Goal: Information Seeking & Learning: Check status

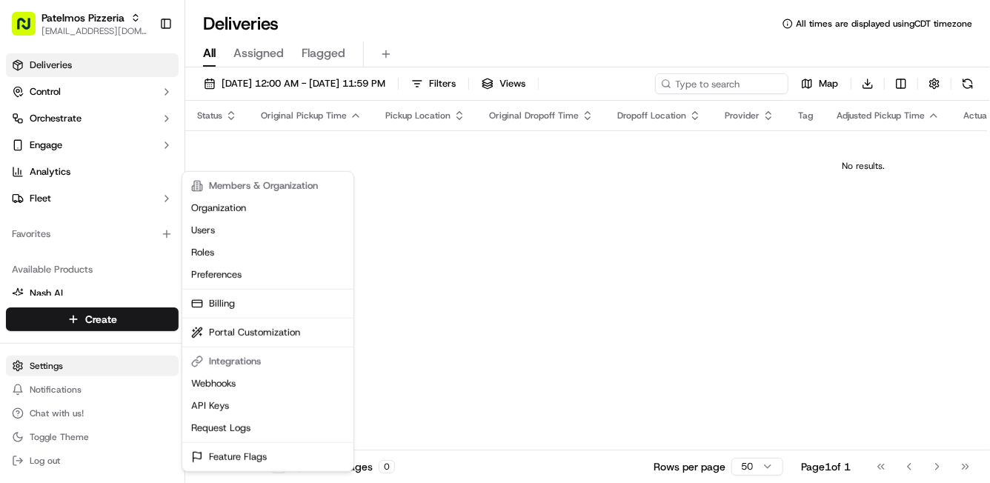
click at [38, 362] on html "Patelmos Pizzeria [EMAIL_ADDRESS][DOMAIN_NAME] Toggle Sidebar Deliveries Contro…" at bounding box center [495, 241] width 990 height 483
click at [219, 432] on link "Request Logs" at bounding box center [267, 428] width 165 height 22
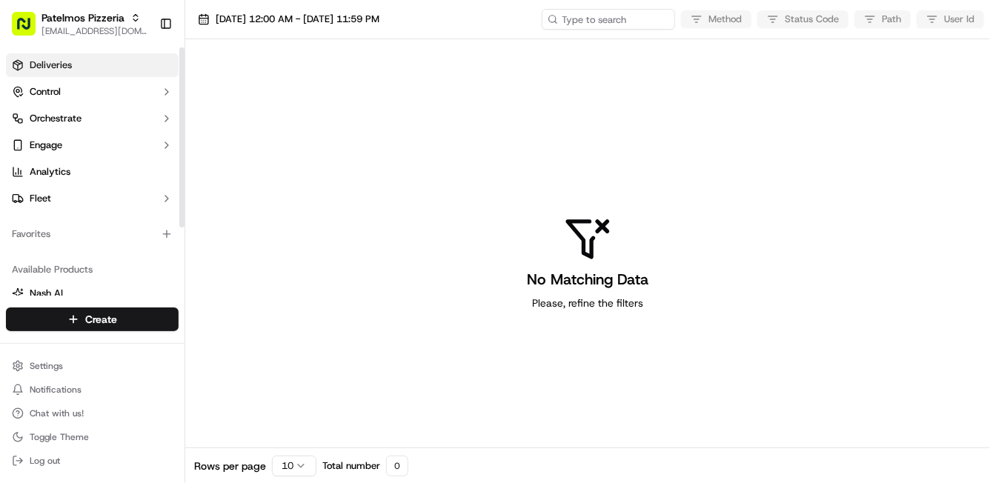
click at [83, 68] on link "Deliveries" at bounding box center [92, 65] width 173 height 24
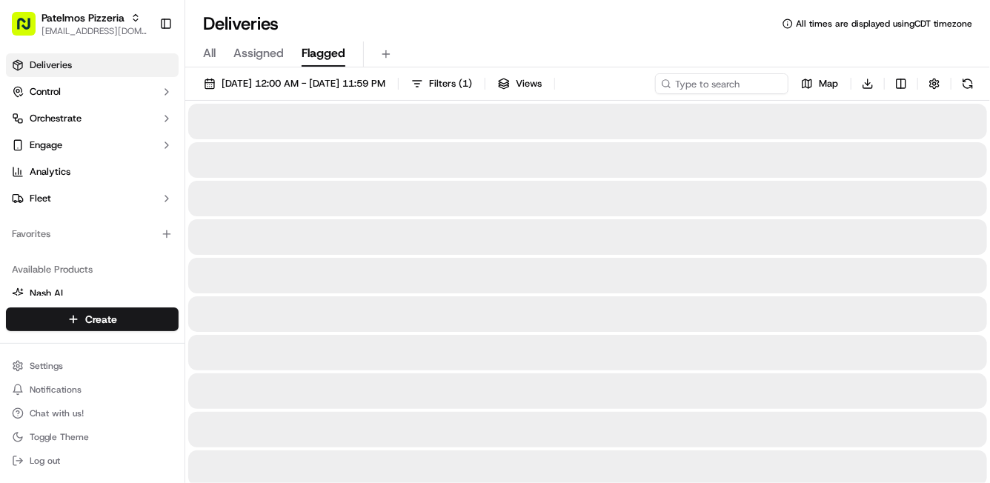
click at [303, 62] on button "Flagged" at bounding box center [324, 53] width 44 height 25
click at [205, 50] on span "All" at bounding box center [209, 53] width 13 height 18
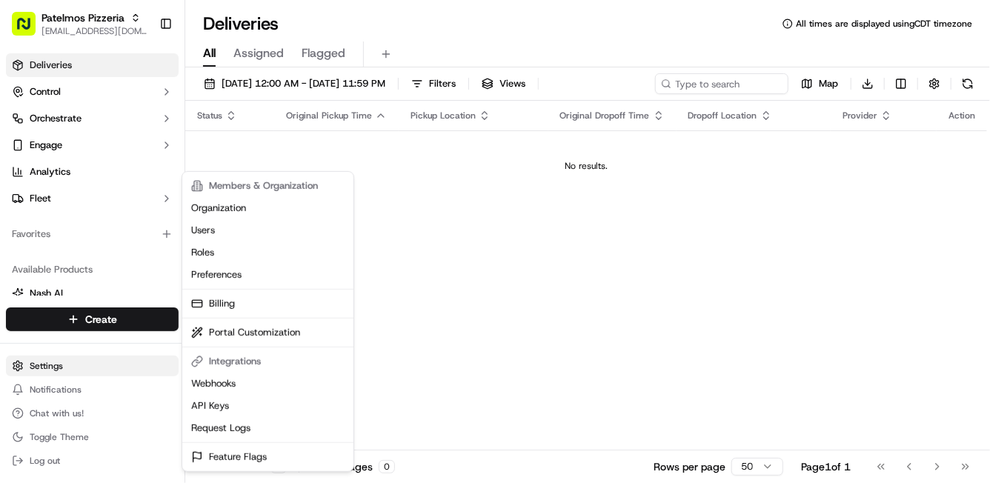
click at [50, 359] on html "Patelmos Pizzeria [EMAIL_ADDRESS][DOMAIN_NAME] Toggle Sidebar Deliveries Contro…" at bounding box center [495, 241] width 990 height 483
click at [213, 425] on link "Request Logs" at bounding box center [267, 428] width 165 height 22
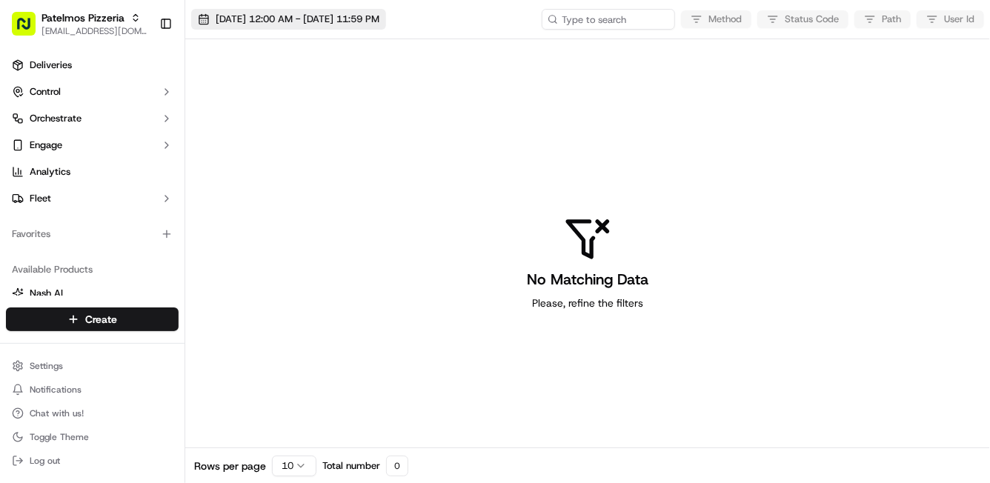
click at [286, 22] on span "[DATE] 12:00 AM - [DATE] 11:59 PM" at bounding box center [298, 19] width 164 height 13
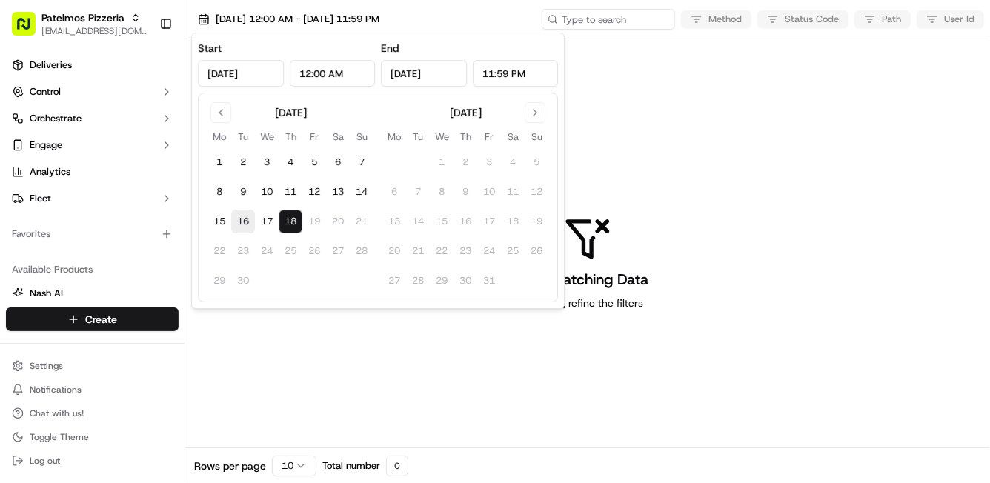
click at [231, 217] on button "16" at bounding box center [243, 222] width 24 height 24
type input "[DATE]"
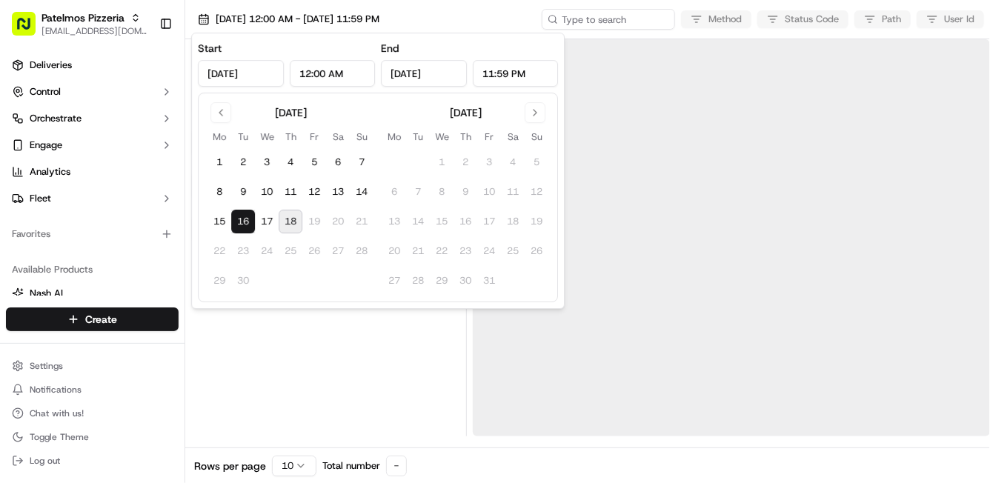
click at [293, 214] on button "18" at bounding box center [291, 222] width 24 height 24
type input "[DATE]"
click at [624, 174] on div at bounding box center [731, 237] width 517 height 397
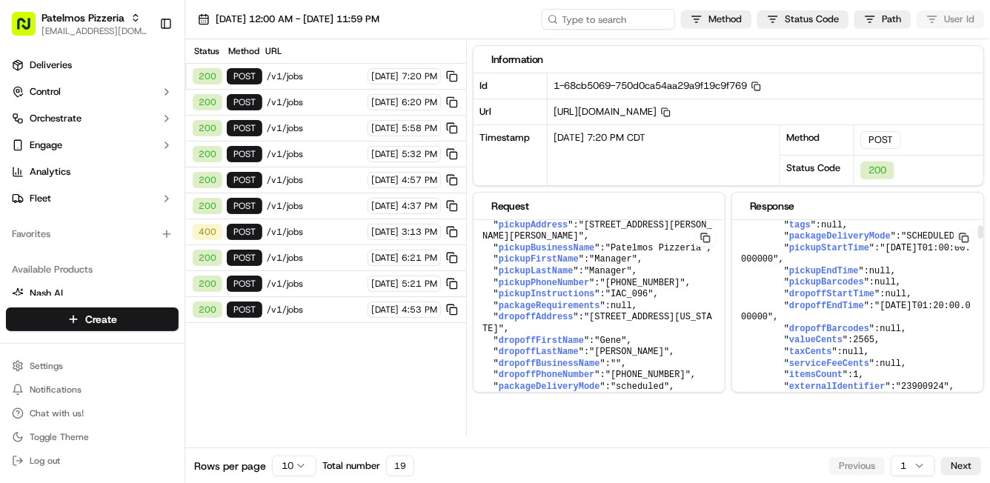
scroll to position [106, 0]
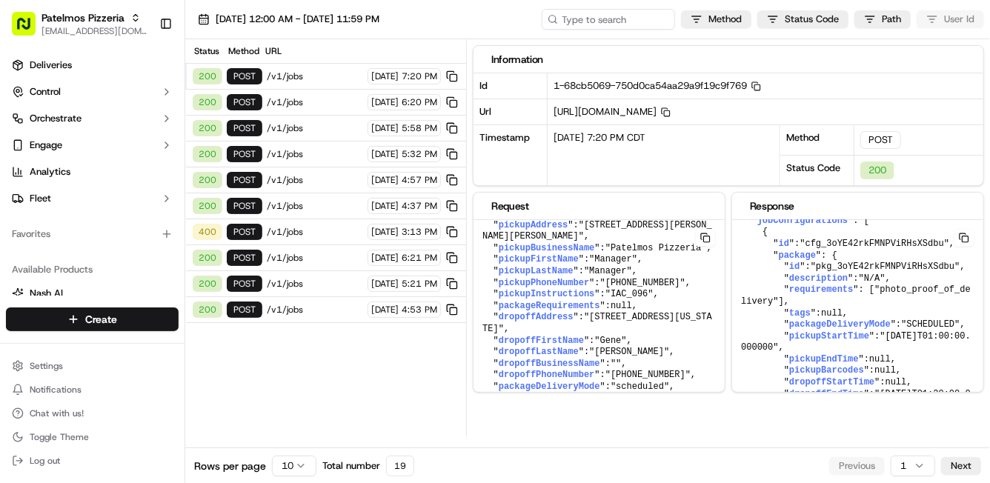
click at [877, 162] on div "200" at bounding box center [877, 171] width 34 height 18
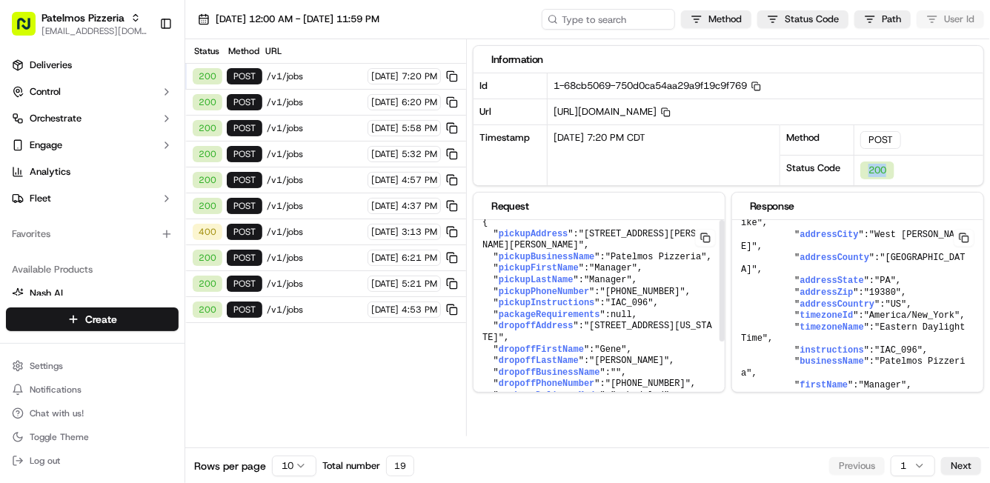
scroll to position [0, 0]
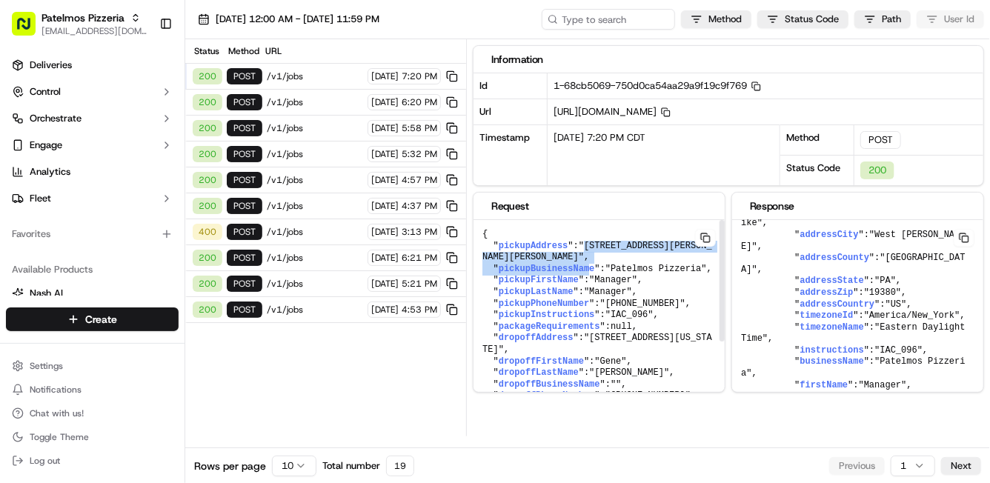
drag, startPoint x: 590, startPoint y: 246, endPoint x: 591, endPoint y: 266, distance: 20.1
click at [591, 266] on pre "{ " pickupAddress ": "[STREET_ADDRESS][PERSON_NAME][PERSON_NAME]" , " pickupBus…" at bounding box center [599, 373] width 251 height 307
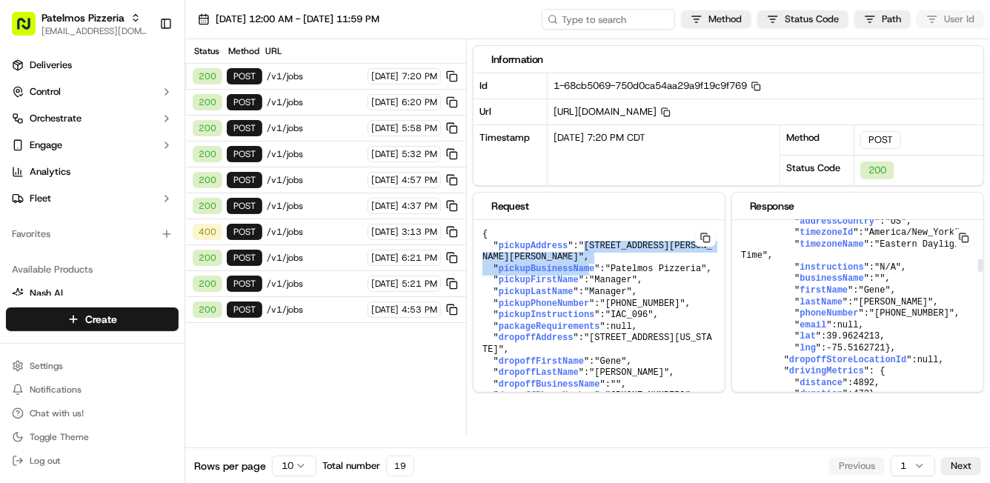
scroll to position [910, 0]
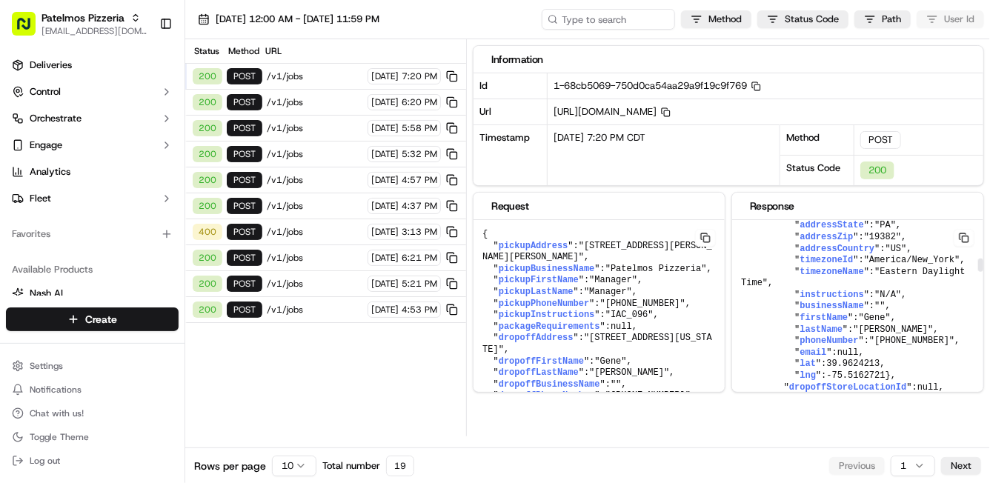
click at [893, 265] on span ""America/New_York"" at bounding box center [912, 260] width 96 height 10
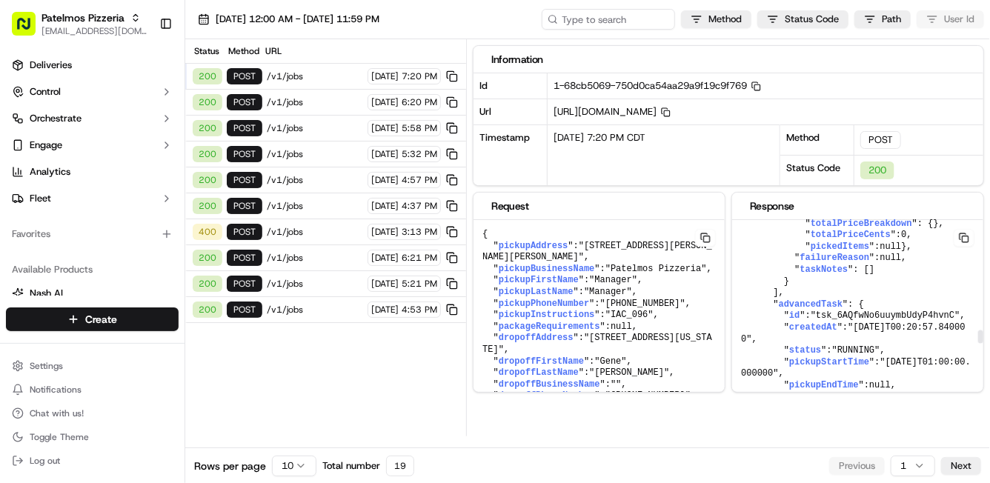
scroll to position [2616, 0]
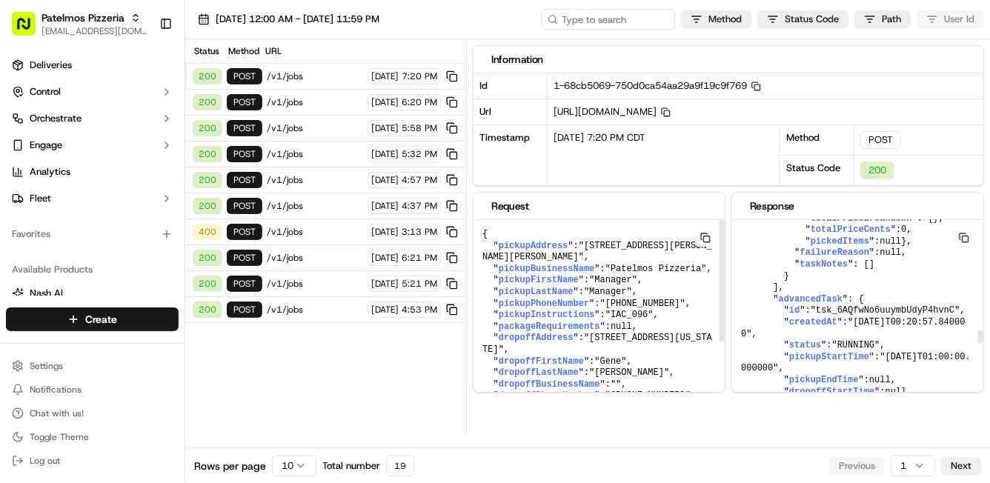
click at [704, 236] on button at bounding box center [705, 238] width 21 height 18
click at [965, 237] on button at bounding box center [964, 238] width 21 height 18
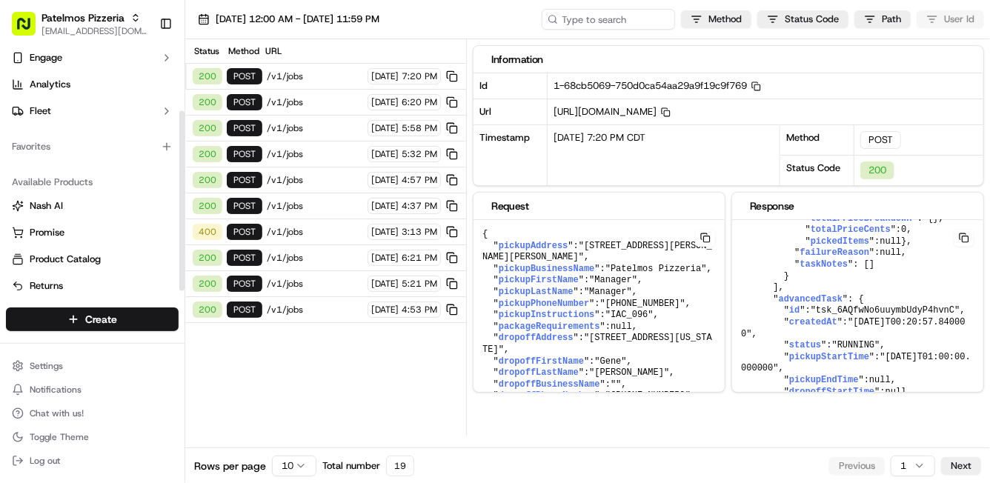
scroll to position [94, 0]
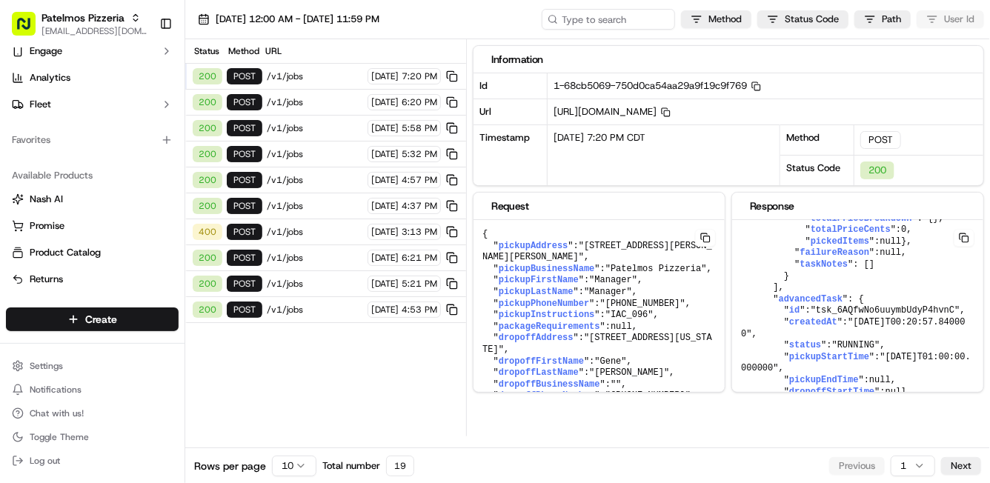
click at [957, 61] on div "Information" at bounding box center [728, 59] width 474 height 15
